Goal: Find specific page/section

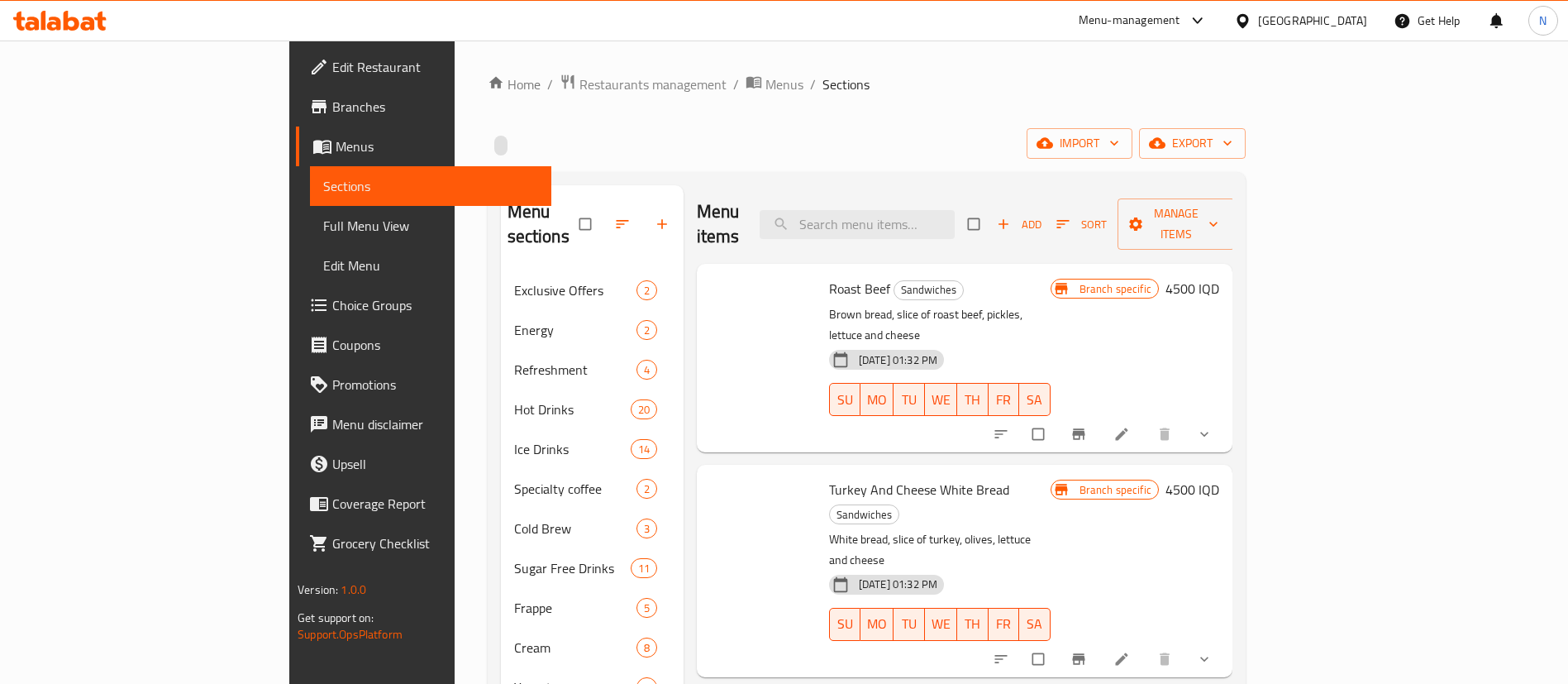
click at [988, 304] on p "Brown bread, slice of roast beef, pickles, lettuce and cheese" at bounding box center [939, 324] width 221 height 42
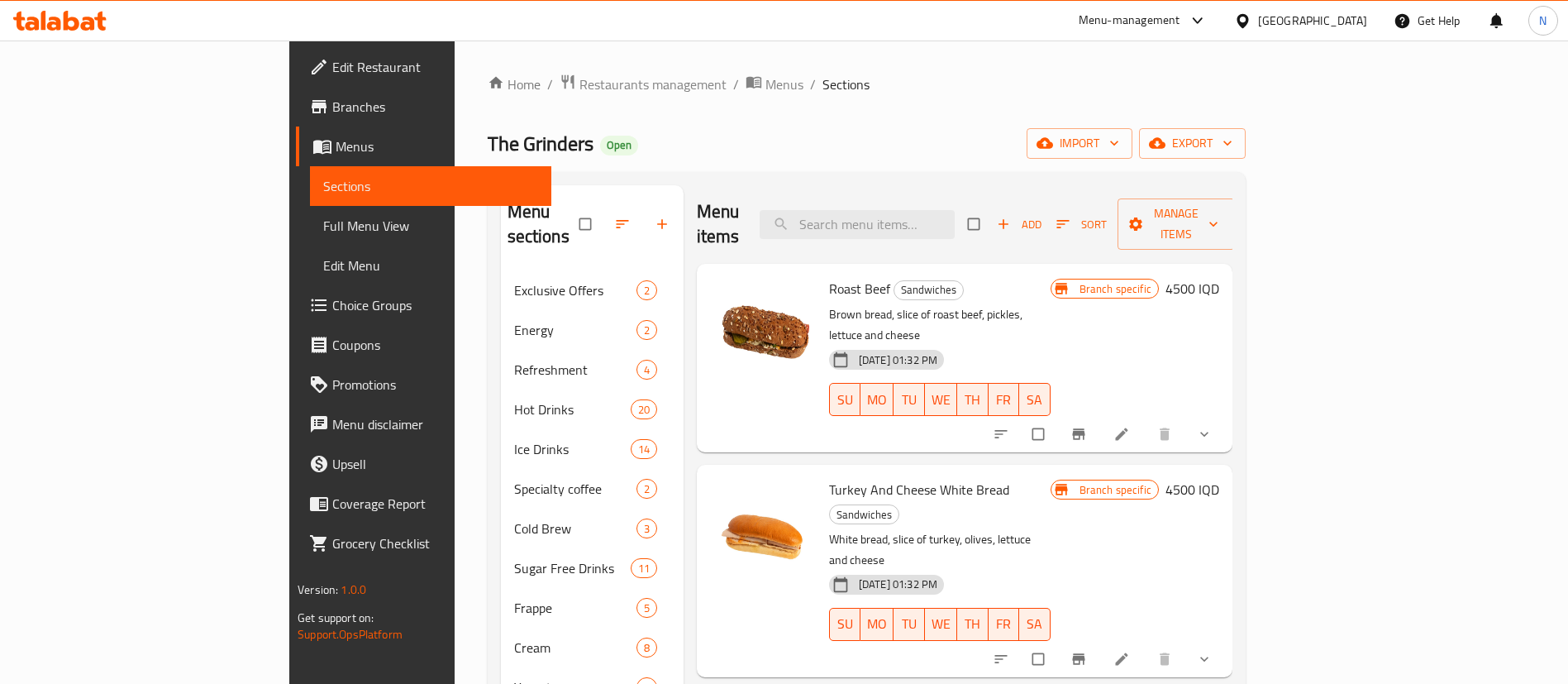
click at [1191, 32] on div "Menu-management" at bounding box center [1143, 20] width 156 height 40
click at [1213, 6] on div "Menu-management" at bounding box center [1143, 20] width 156 height 40
click at [1180, 12] on div "Menu-management" at bounding box center [1129, 20] width 102 height 19
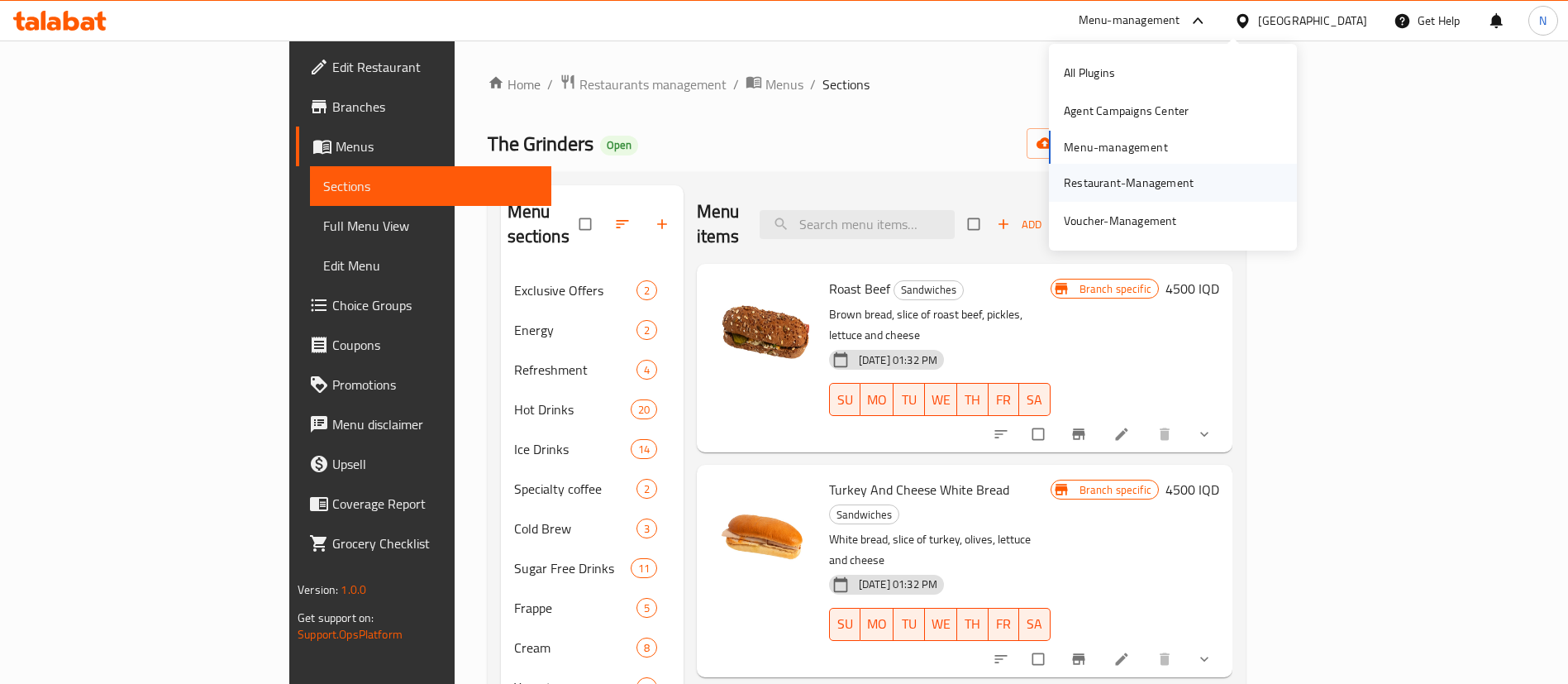
click at [1094, 182] on div "Restaurant-Management" at bounding box center [1128, 183] width 130 height 19
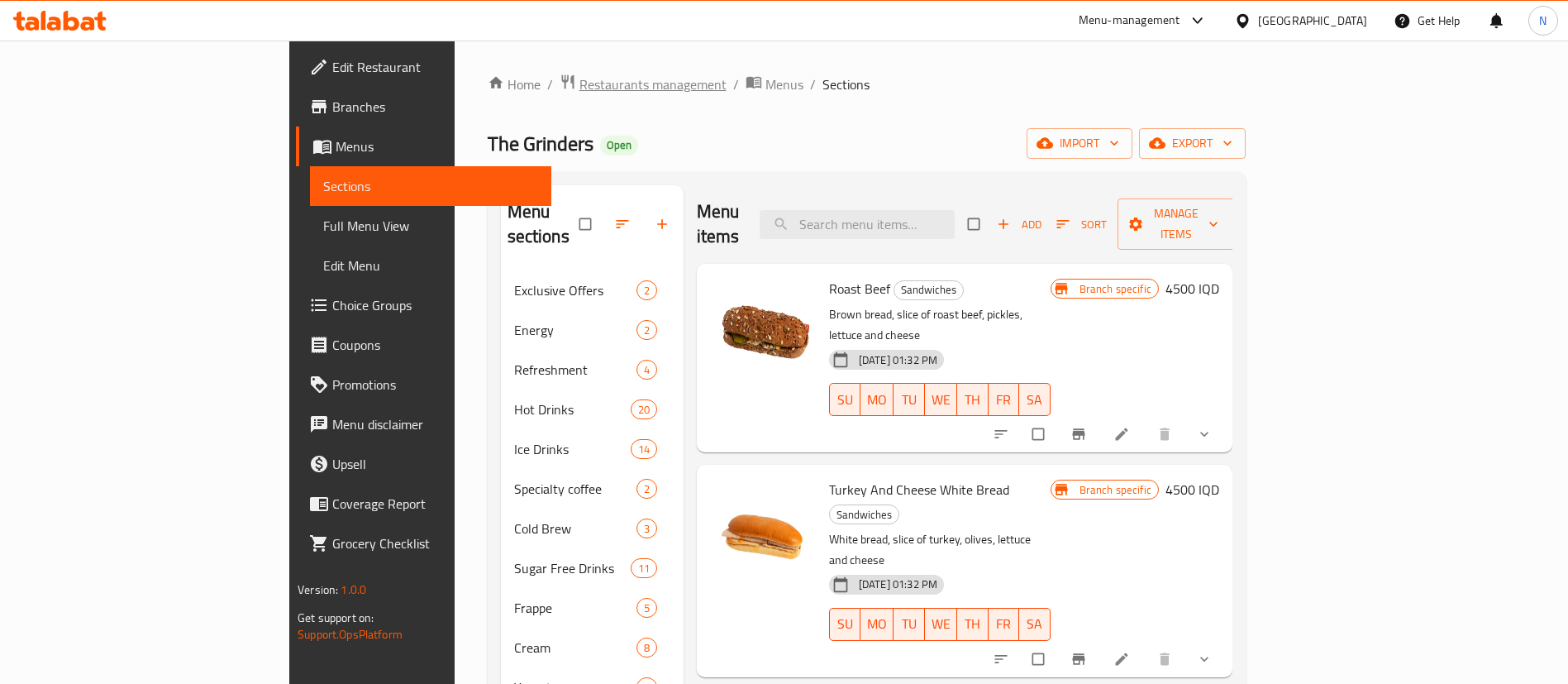
click at [579, 80] on span "Restaurants management" at bounding box center [652, 83] width 147 height 19
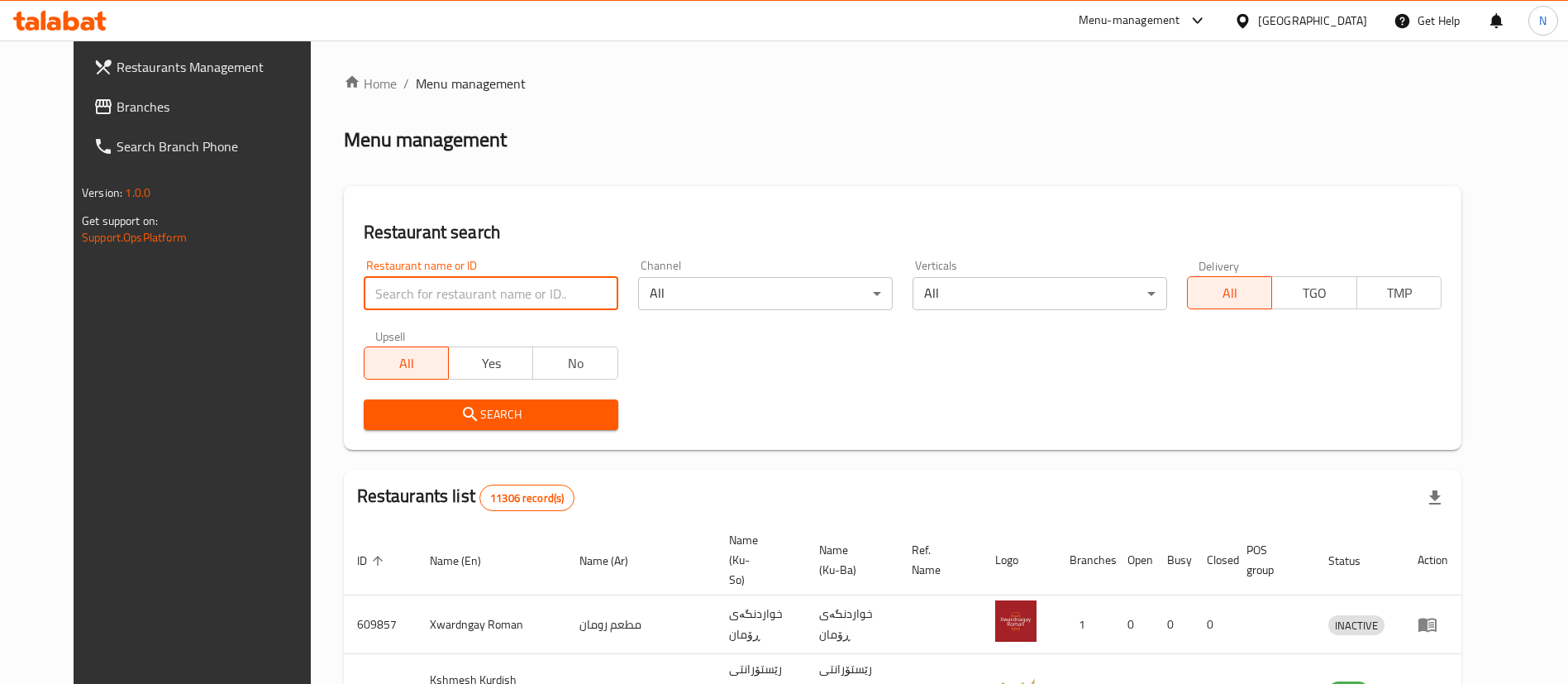
click at [415, 294] on input "search" at bounding box center [491, 294] width 255 height 33
type input "buddies"
click button "Search" at bounding box center [491, 414] width 255 height 31
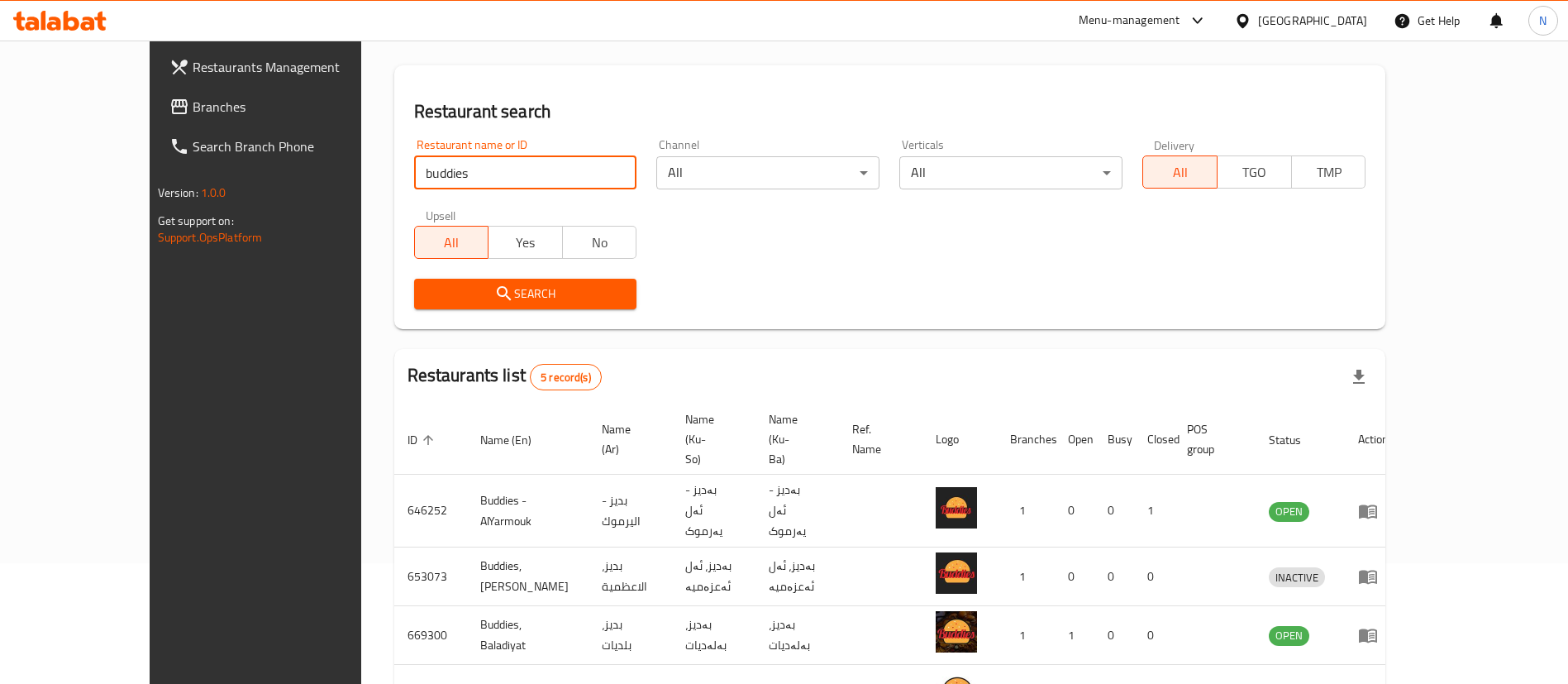
scroll to position [121, 0]
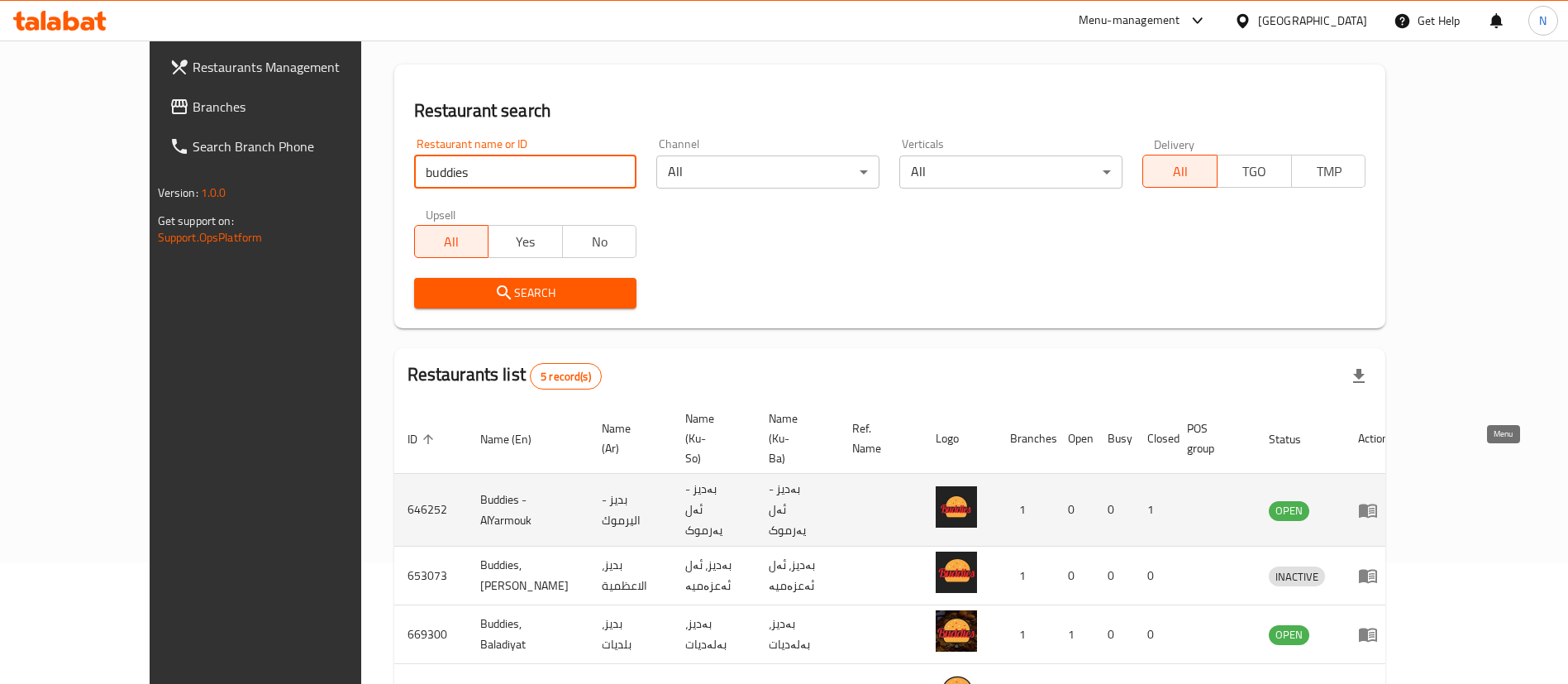
click at [1377, 503] on icon "enhanced table" at bounding box center [1368, 510] width 19 height 14
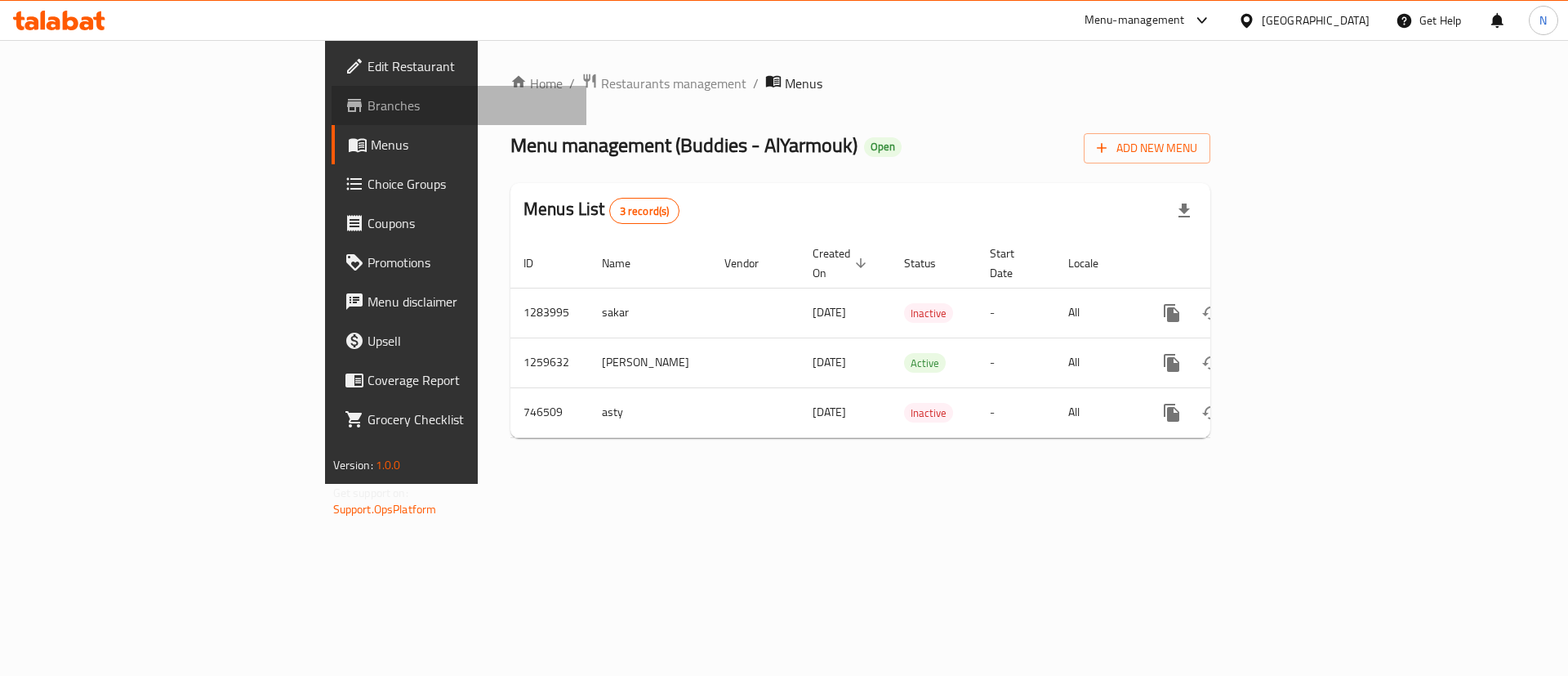
click at [331, 87] on link "Branches" at bounding box center [459, 105] width 255 height 39
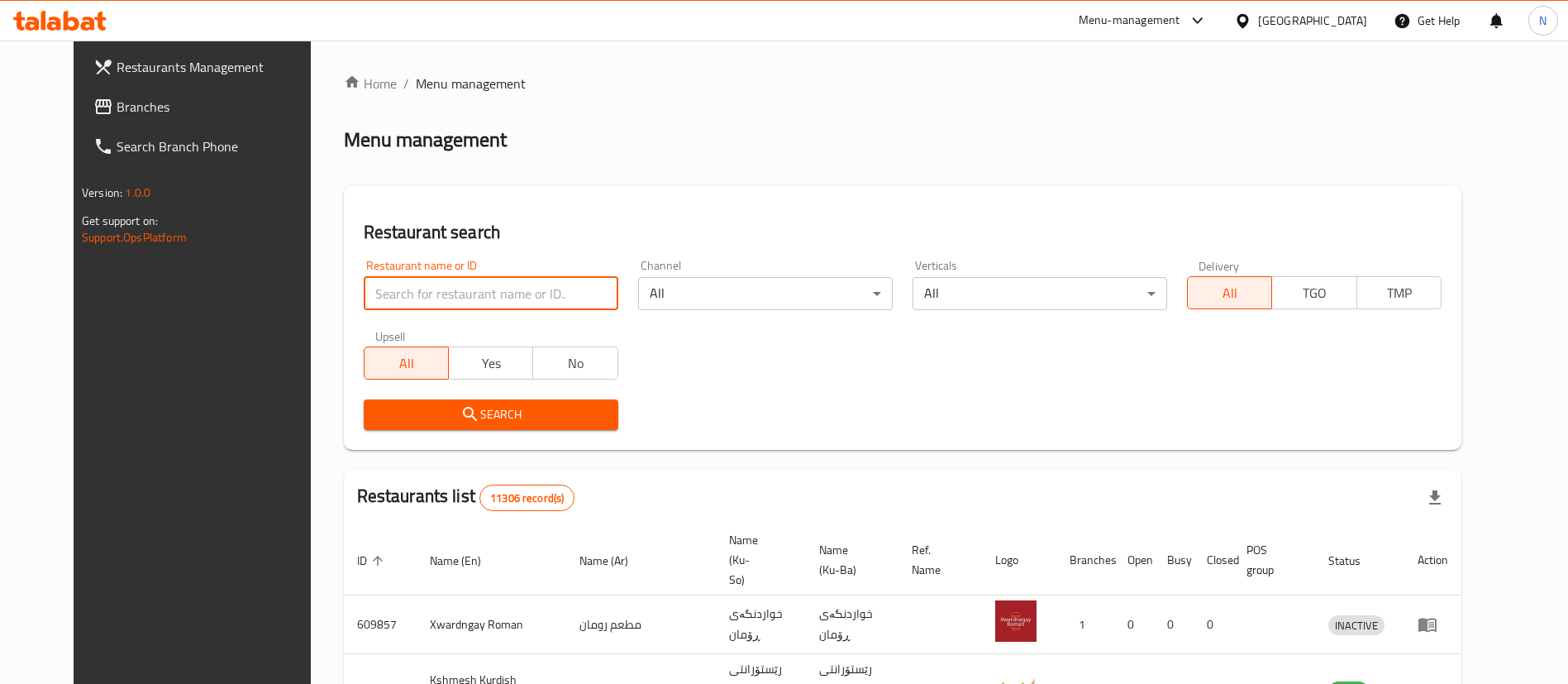
click at [425, 302] on input "search" at bounding box center [491, 294] width 255 height 33
type input "buddies"
click button "Search" at bounding box center [491, 414] width 255 height 31
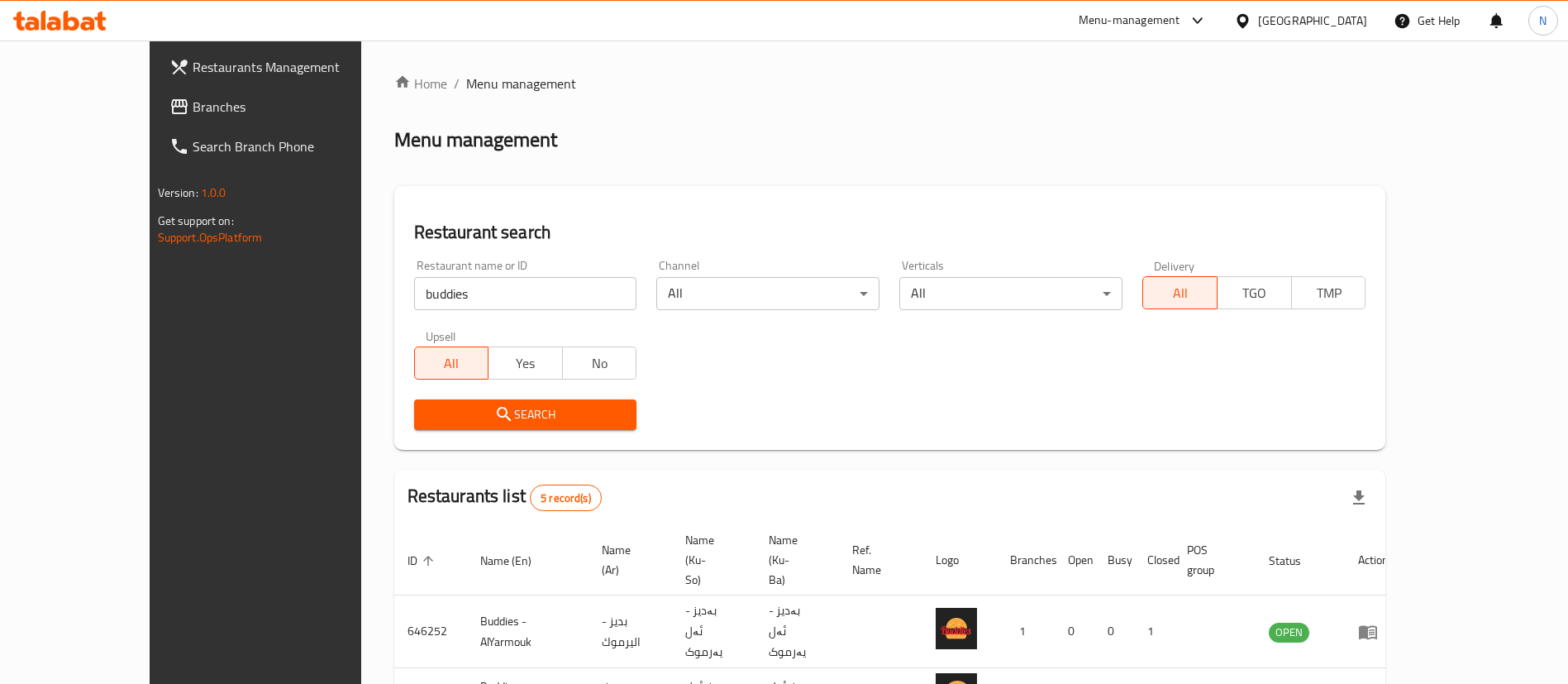
click at [1180, 21] on div "Menu-management" at bounding box center [1129, 20] width 102 height 19
click at [1135, 180] on div "Restaurant-Management" at bounding box center [1128, 183] width 130 height 19
